Goal: Information Seeking & Learning: Find specific fact

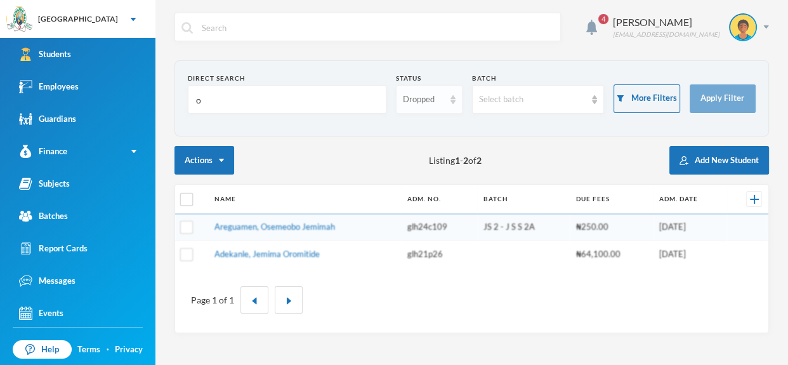
click at [449, 103] on div "Dropped" at bounding box center [429, 99] width 66 height 29
click at [438, 126] on li "Enrolled" at bounding box center [429, 128] width 66 height 20
click at [301, 90] on input "o" at bounding box center [287, 100] width 185 height 29
type input "afu"
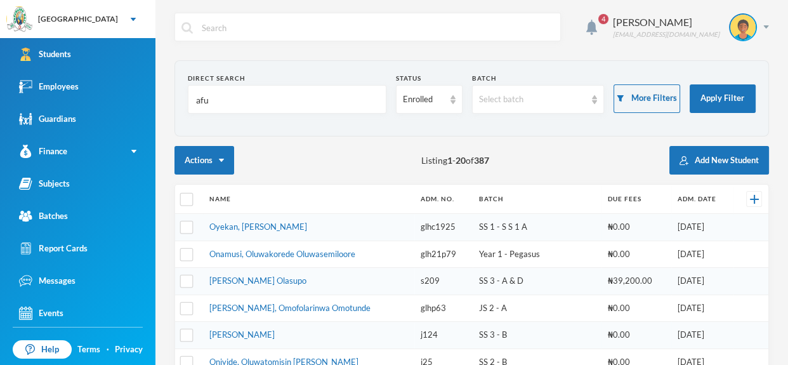
scroll to position [81, 0]
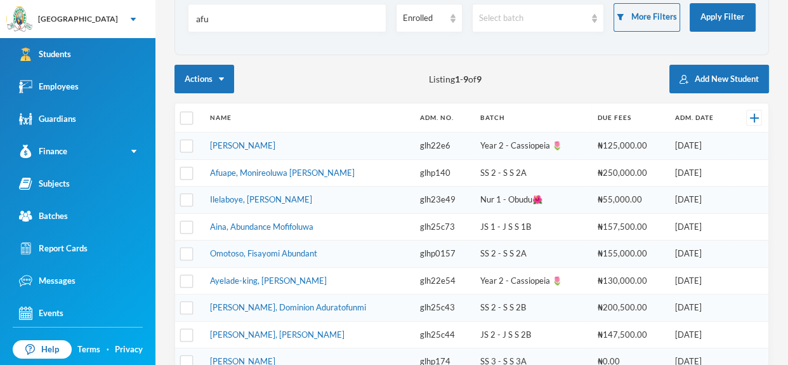
click at [293, 171] on link "Afuape, Monireoluwa [PERSON_NAME]" at bounding box center [282, 172] width 145 height 10
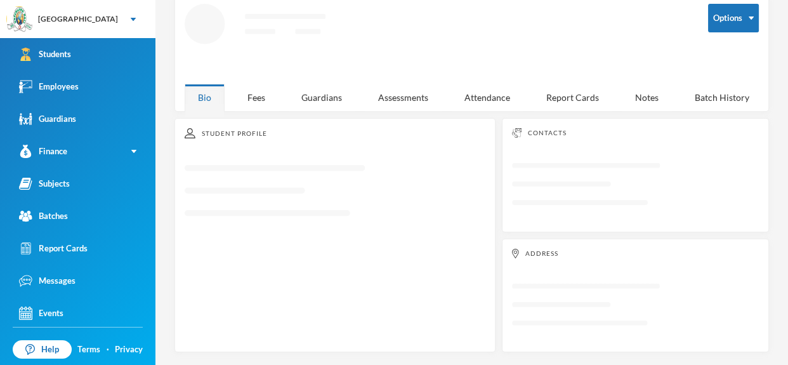
scroll to position [67, 0]
click at [262, 100] on div "Fees" at bounding box center [256, 97] width 44 height 27
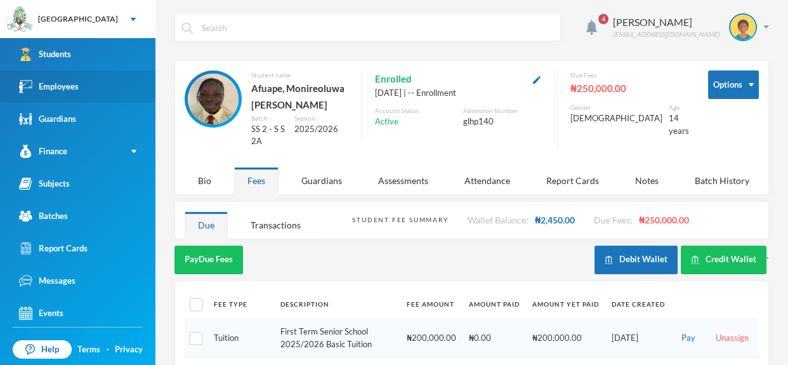
click at [120, 82] on link "Employees" at bounding box center [77, 86] width 155 height 32
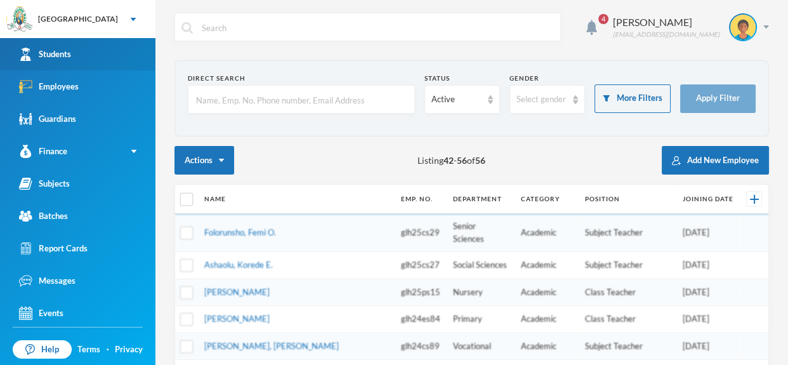
click at [122, 55] on link "Students" at bounding box center [77, 54] width 155 height 32
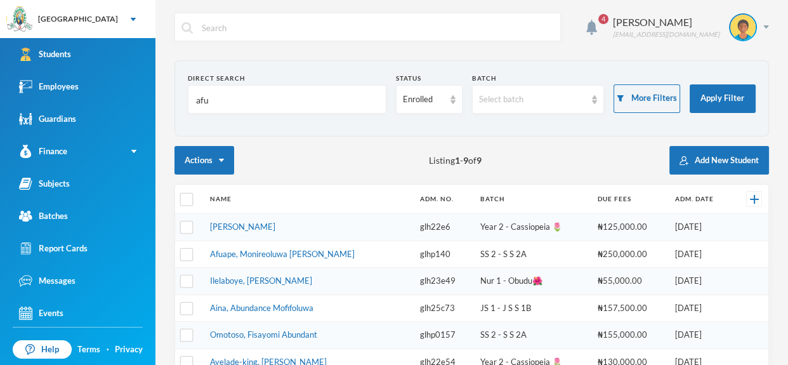
click at [211, 95] on input "afu" at bounding box center [287, 100] width 185 height 29
type input "a"
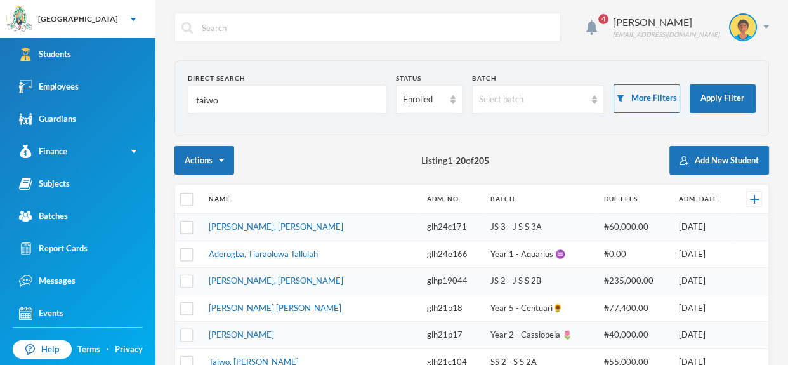
type input "taiwo"
click at [286, 305] on link "[PERSON_NAME] [PERSON_NAME]" at bounding box center [275, 308] width 133 height 10
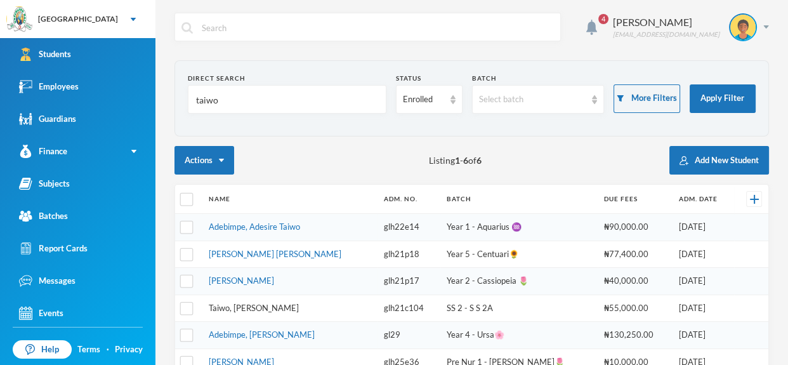
click at [279, 304] on link "Taiwo, [PERSON_NAME]" at bounding box center [254, 308] width 90 height 10
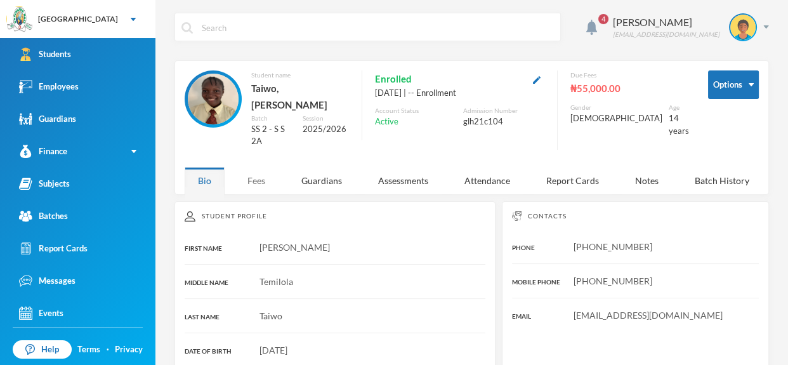
click at [263, 167] on div "Fees" at bounding box center [256, 180] width 44 height 27
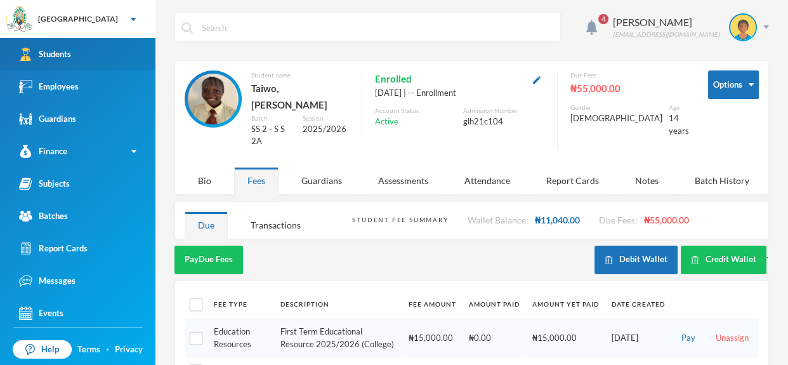
click at [121, 42] on link "Students" at bounding box center [77, 54] width 155 height 32
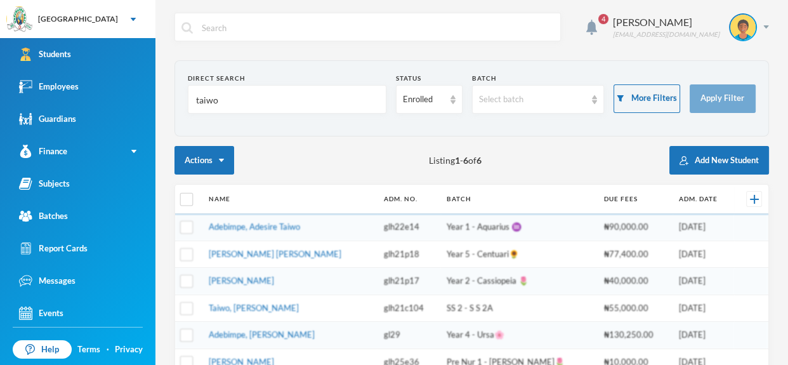
click at [249, 31] on input "text" at bounding box center [376, 27] width 353 height 29
type input "babaniyi"
click at [290, 106] on input "taiwo" at bounding box center [287, 100] width 185 height 29
type input "t"
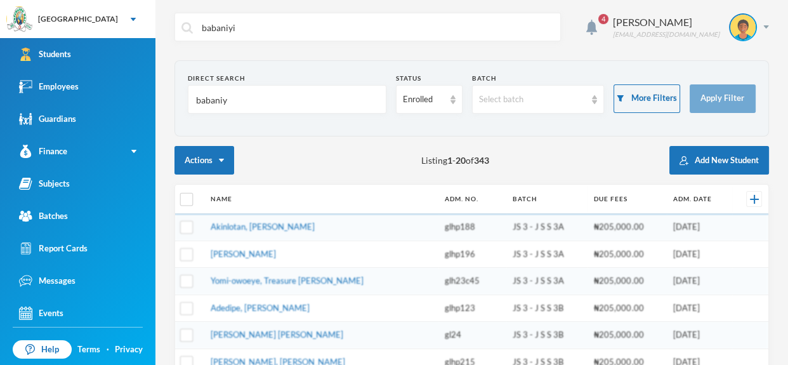
type input "babaniyi"
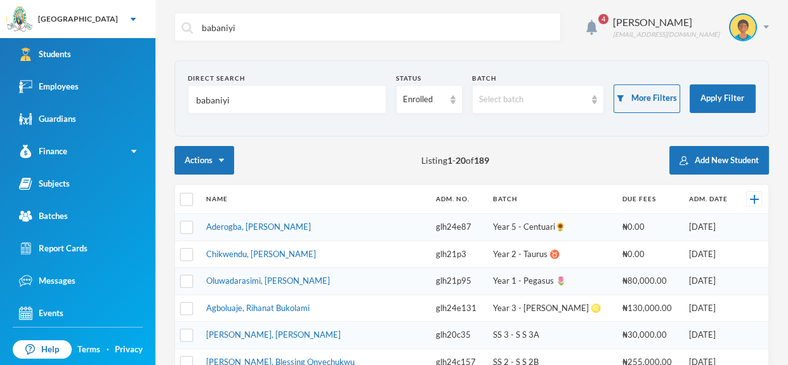
click at [289, 228] on link "Aderogba, [PERSON_NAME]" at bounding box center [258, 226] width 105 height 10
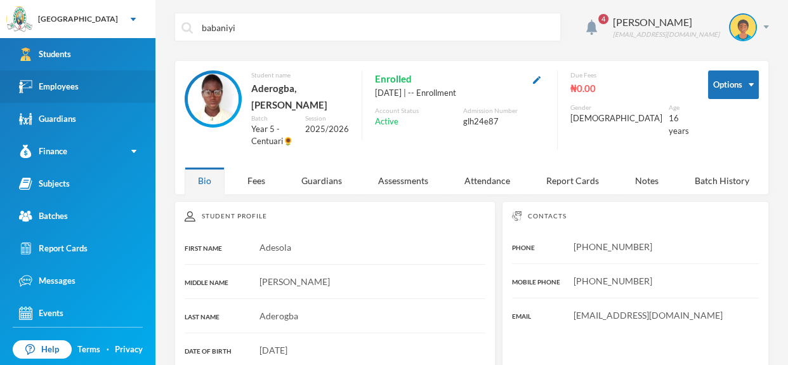
click at [117, 93] on link "Employees" at bounding box center [77, 86] width 155 height 32
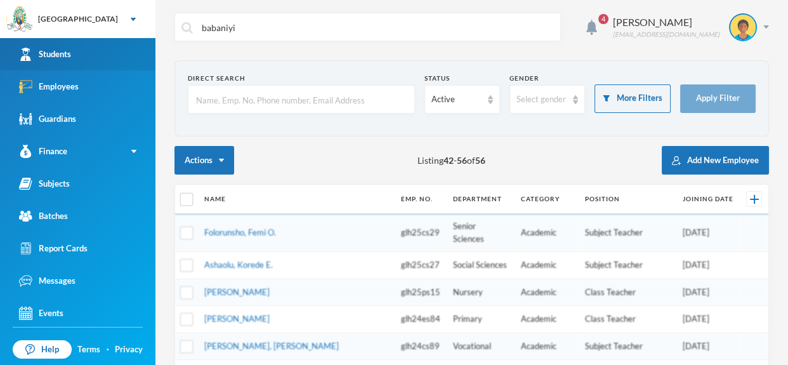
click at [121, 39] on link "Students" at bounding box center [77, 54] width 155 height 32
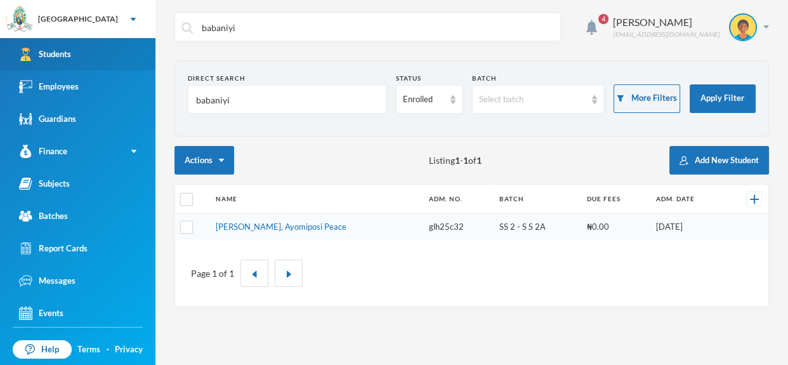
click at [121, 39] on link "Students" at bounding box center [77, 54] width 155 height 32
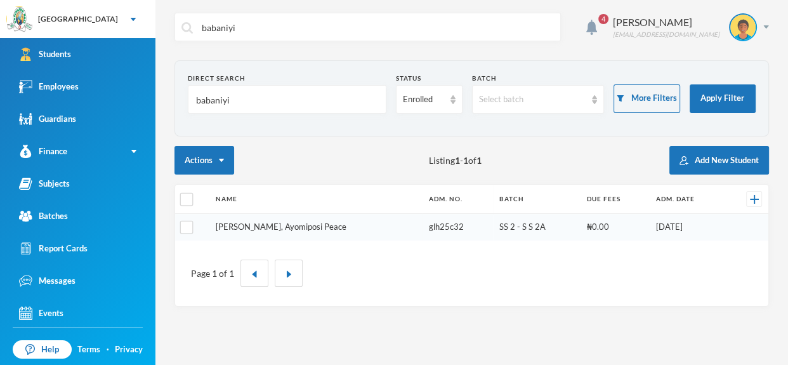
click at [299, 228] on link "[PERSON_NAME], Ayomiposi Peace" at bounding box center [281, 226] width 131 height 10
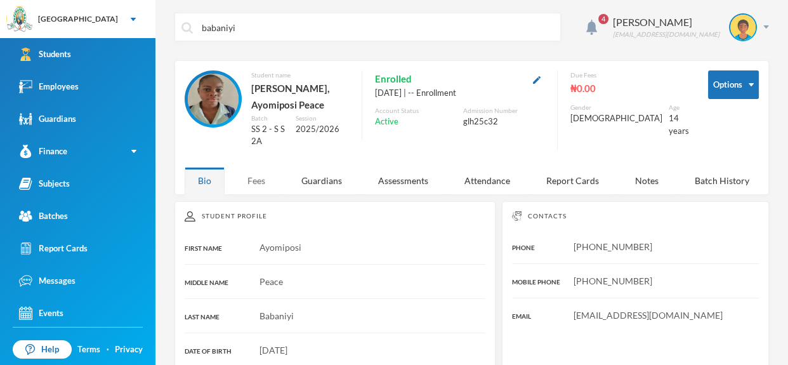
click at [249, 174] on div "Fees" at bounding box center [256, 180] width 44 height 27
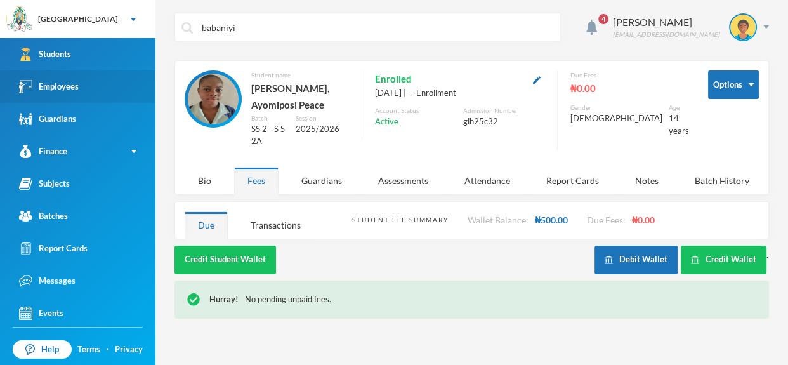
click at [66, 89] on div "Employees" at bounding box center [49, 86] width 60 height 13
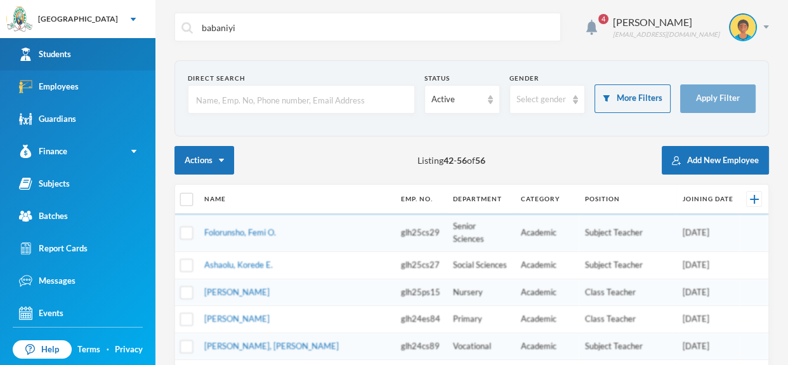
click at [87, 58] on link "Students" at bounding box center [77, 54] width 155 height 32
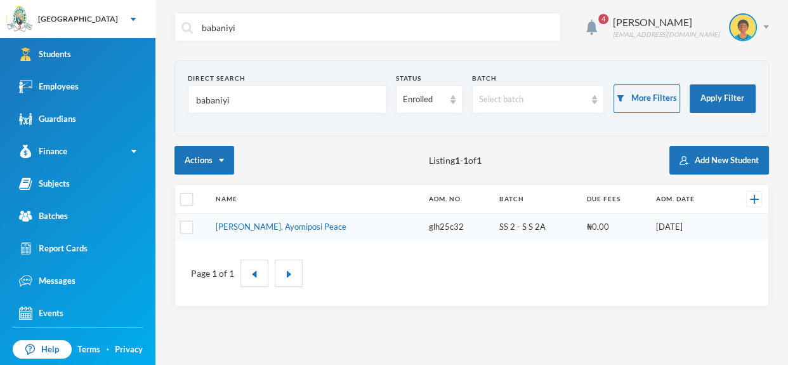
click at [267, 103] on input "babaniyi" at bounding box center [287, 100] width 185 height 29
type input "b"
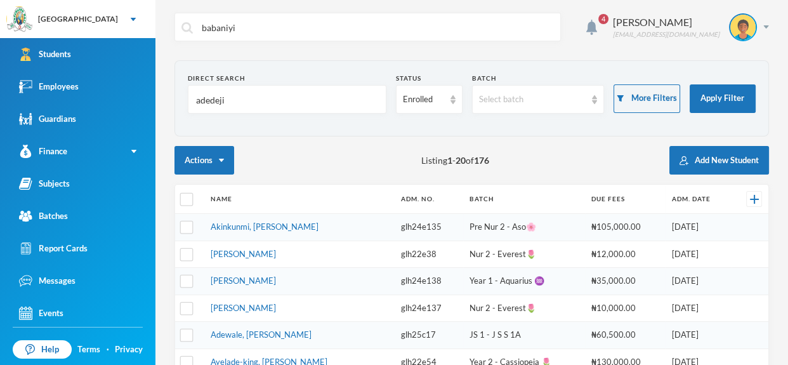
click at [291, 99] on input "adedeji" at bounding box center [287, 100] width 185 height 29
click at [283, 100] on input "adedeji" at bounding box center [287, 100] width 185 height 29
type input "a"
click at [294, 74] on div "Direct Search" at bounding box center [287, 79] width 199 height 10
click at [290, 89] on input "a" at bounding box center [287, 100] width 185 height 29
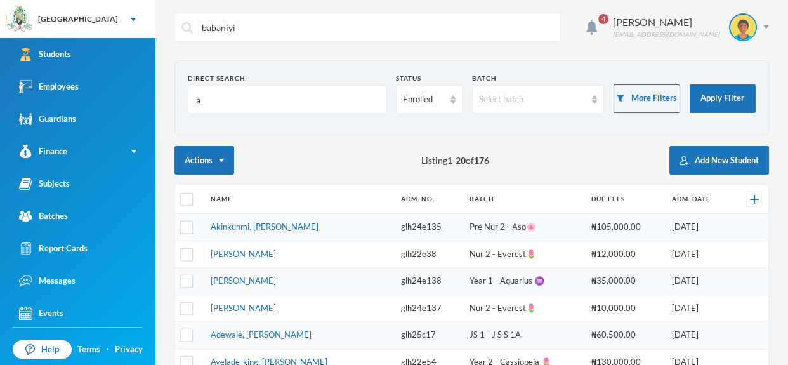
click at [279, 95] on input "a" at bounding box center [287, 100] width 185 height 29
click at [213, 102] on input "a" at bounding box center [287, 100] width 185 height 29
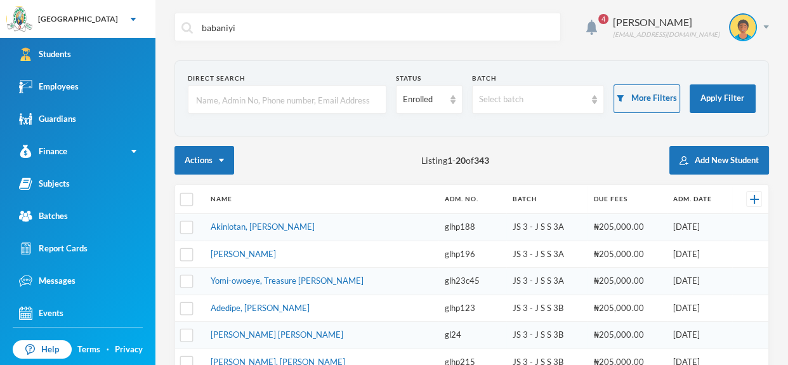
click at [344, 100] on input "text" at bounding box center [287, 100] width 185 height 29
click at [318, 112] on input "text" at bounding box center [287, 100] width 185 height 29
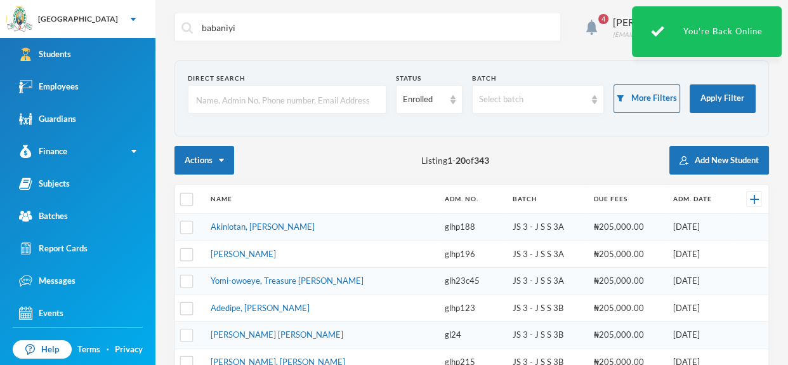
click at [306, 93] on input "text" at bounding box center [287, 100] width 185 height 29
